Goal: Transaction & Acquisition: Download file/media

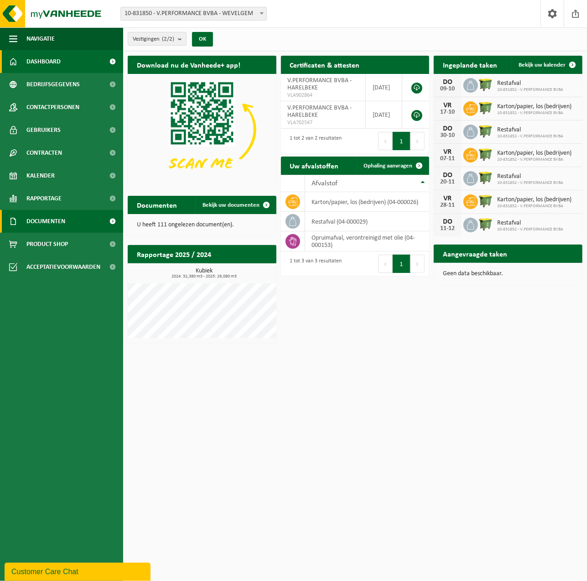
click at [62, 221] on span "Documenten" at bounding box center [45, 221] width 39 height 23
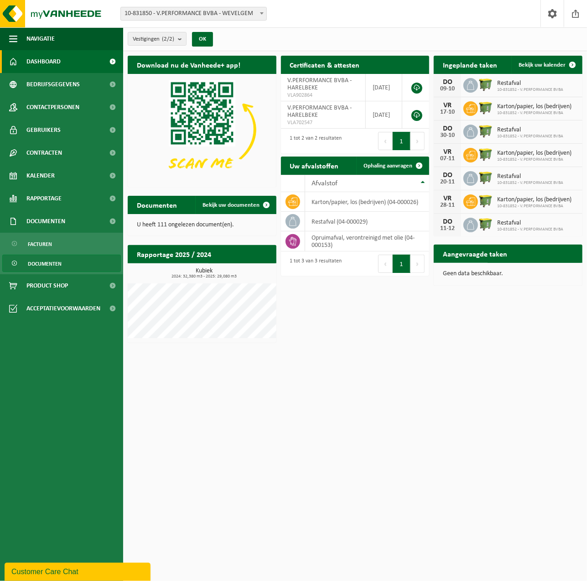
click at [47, 259] on span "Documenten" at bounding box center [45, 263] width 34 height 17
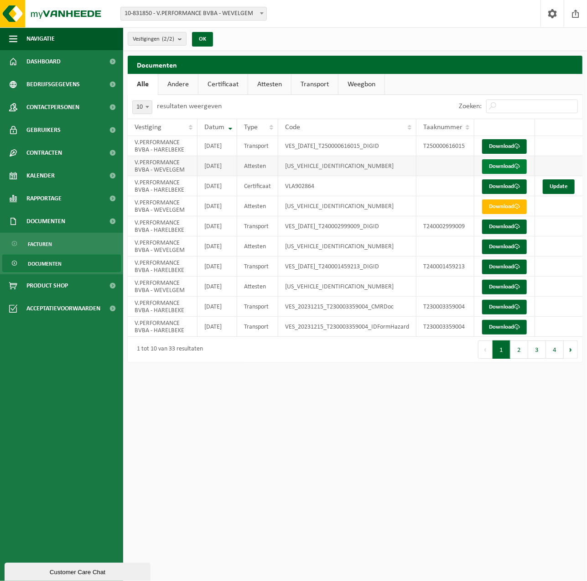
click at [512, 174] on link "Download" at bounding box center [504, 166] width 45 height 15
click at [218, 87] on link "Certificaat" at bounding box center [222, 84] width 49 height 21
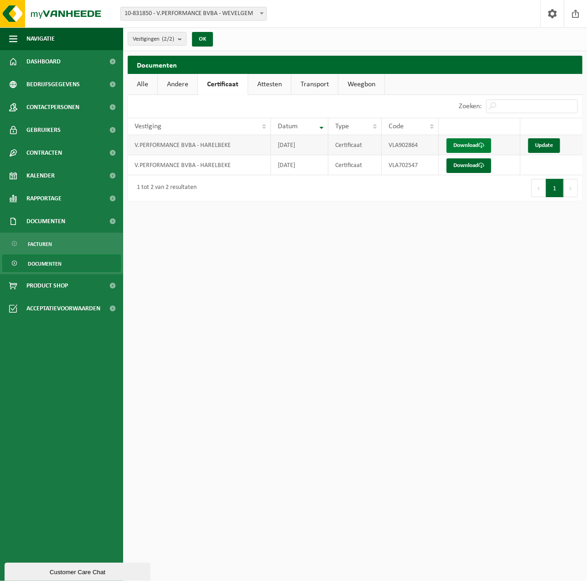
click at [477, 145] on link "Download" at bounding box center [469, 145] width 45 height 15
click at [466, 167] on link "Download" at bounding box center [469, 165] width 45 height 15
click at [274, 83] on link "Attesten" at bounding box center [269, 84] width 43 height 21
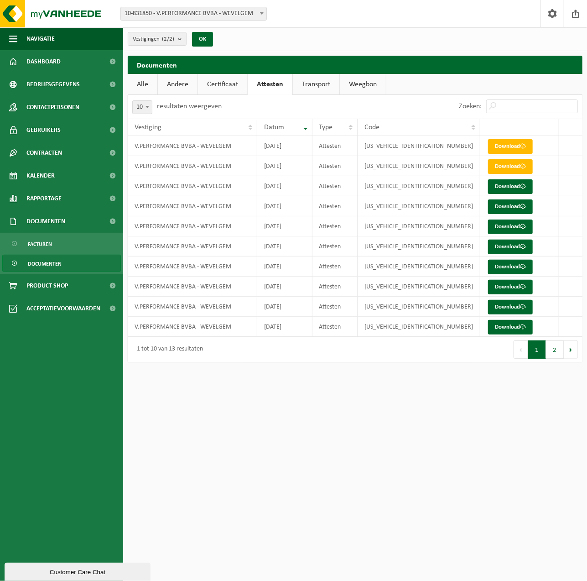
click at [229, 87] on link "Certificaat" at bounding box center [222, 84] width 49 height 21
